Goal: Book appointment/travel/reservation

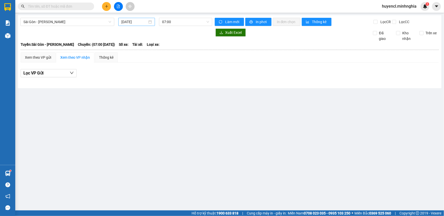
click at [137, 25] on div "[DATE]" at bounding box center [136, 22] width 37 height 8
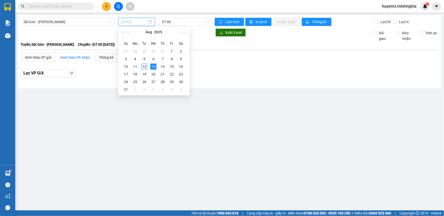
click at [146, 66] on div "12" at bounding box center [144, 67] width 6 height 6
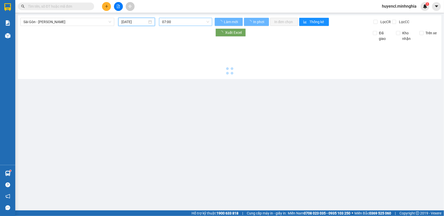
type input "[DATE]"
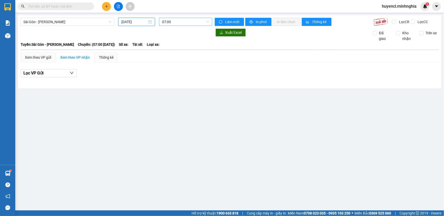
click at [196, 24] on span "07:00" at bounding box center [185, 22] width 47 height 8
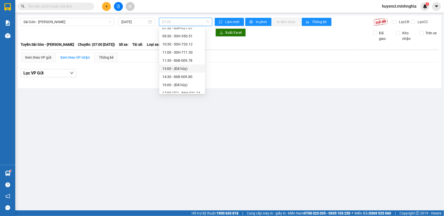
scroll to position [23, 0]
click at [194, 74] on div "14:30 - 86B-009.80" at bounding box center [182, 75] width 40 height 6
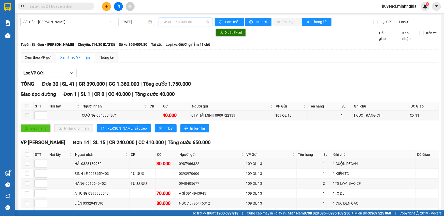
click at [192, 20] on span "14:30 - 86B-009.80" at bounding box center [185, 22] width 47 height 8
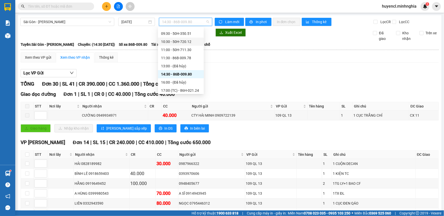
click at [192, 40] on div "10:30 - 50H-720.12" at bounding box center [181, 42] width 40 height 6
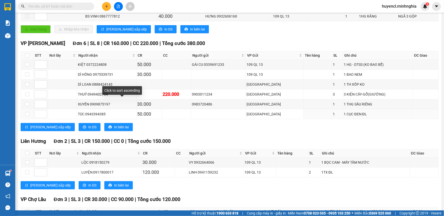
scroll to position [92, 0]
